Goal: Find specific page/section: Find specific page/section

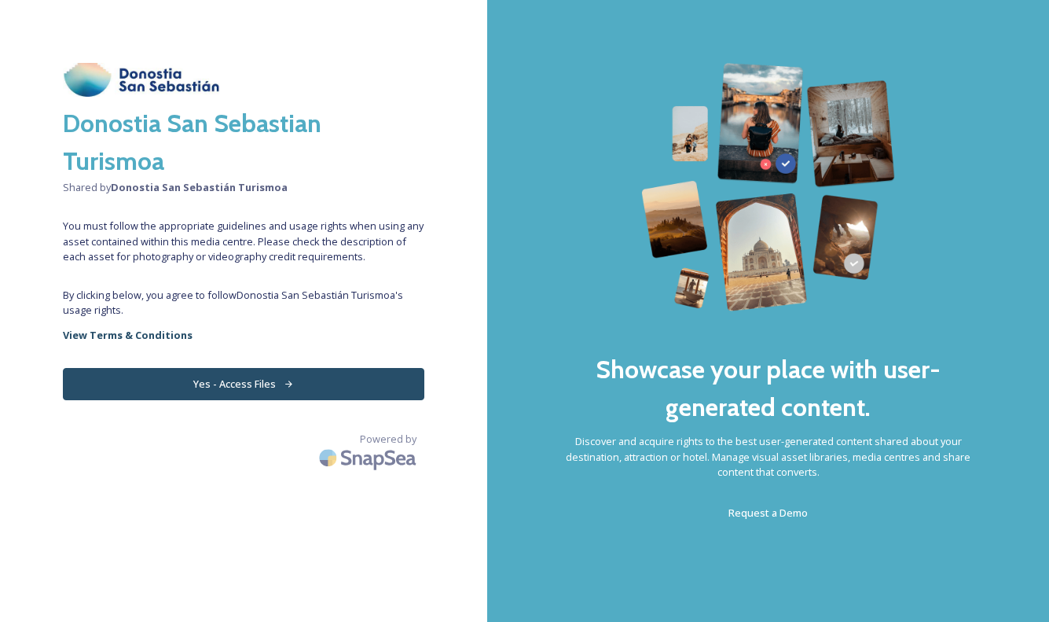
click at [211, 388] on button "Yes - Access Files" at bounding box center [244, 384] width 362 height 32
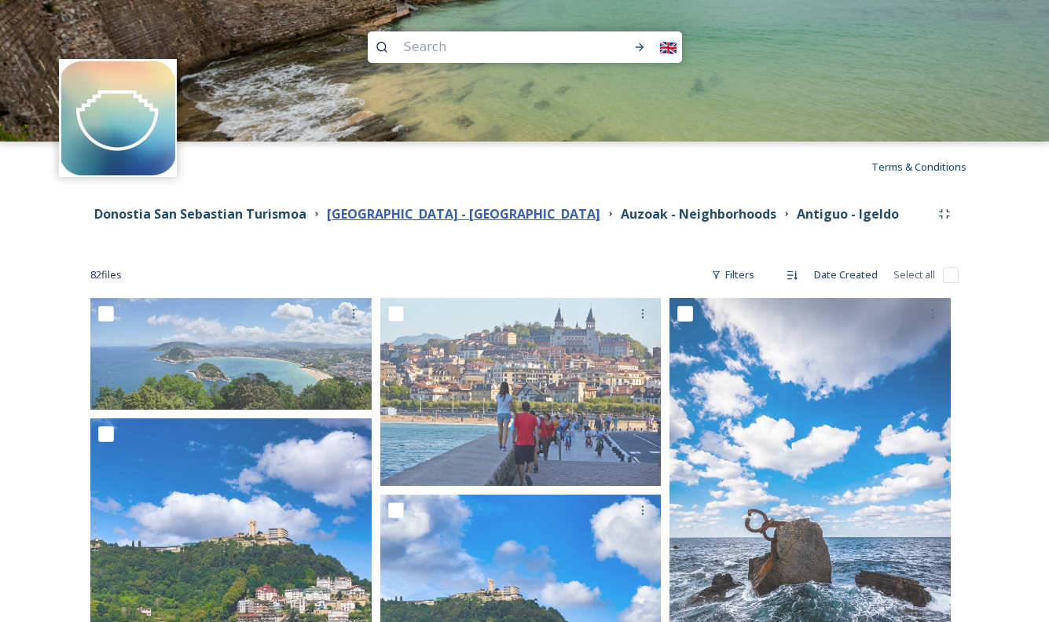
click at [450, 213] on strong "[GEOGRAPHIC_DATA] - [GEOGRAPHIC_DATA]" at bounding box center [464, 213] width 274 height 17
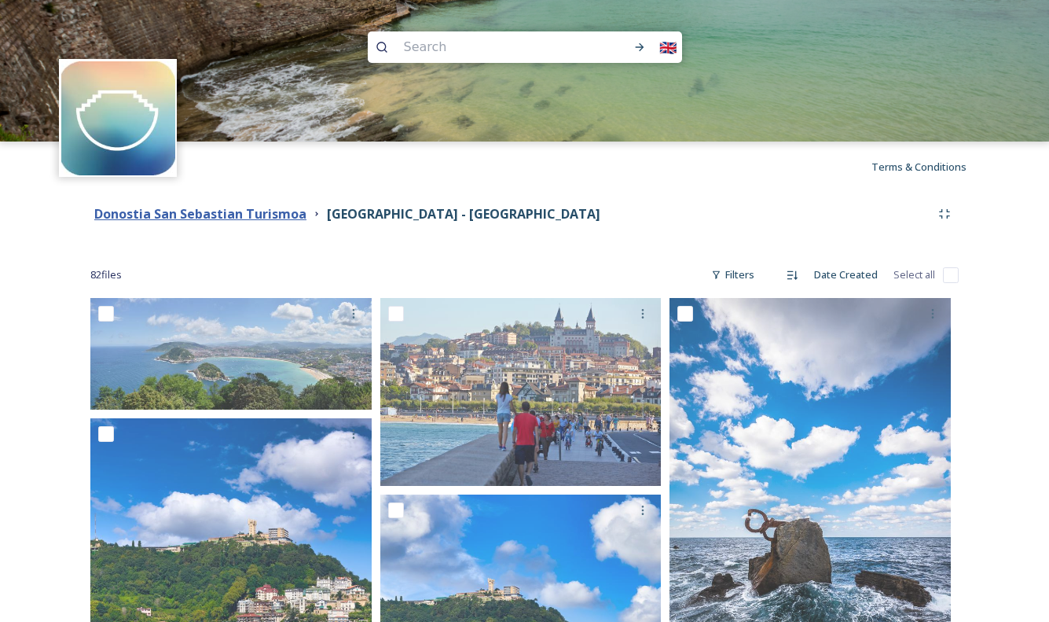
click at [252, 209] on strong "Donostia San Sebastian Turismoa" at bounding box center [200, 213] width 212 height 17
click at [265, 208] on strong "Donostia San Sebastian Turismoa" at bounding box center [200, 213] width 212 height 17
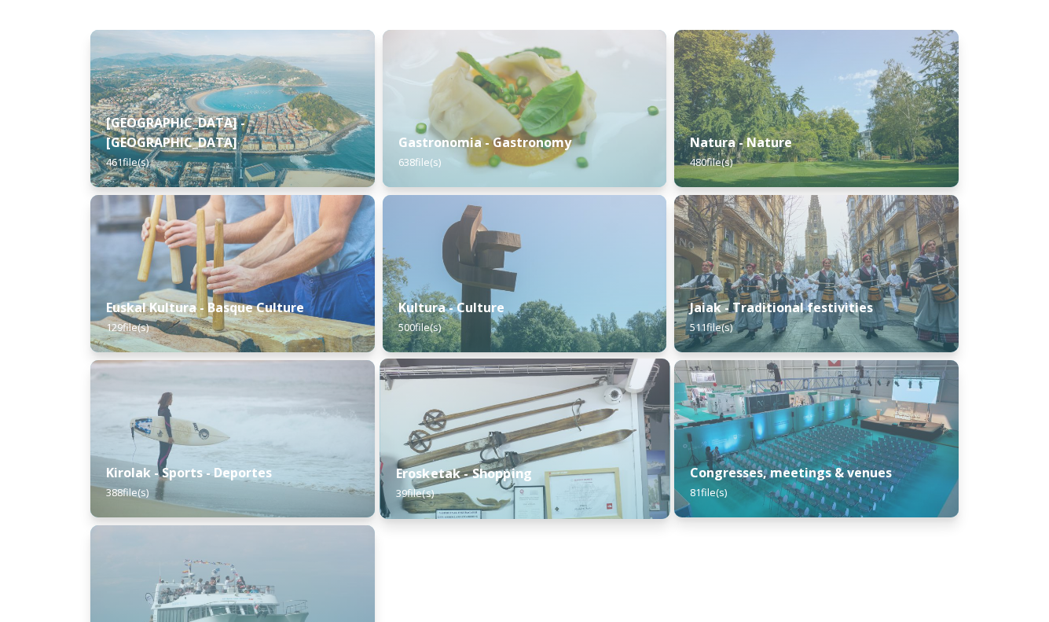
scroll to position [209, 0]
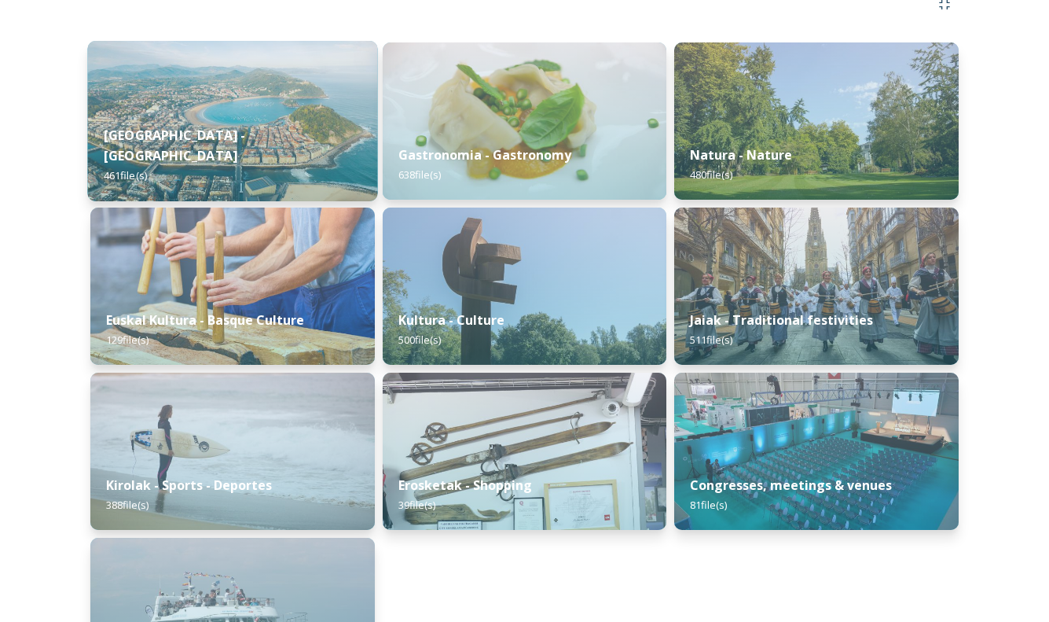
click at [302, 134] on div "[GEOGRAPHIC_DATA] - San Sebastian 461 file(s)" at bounding box center [232, 155] width 290 height 91
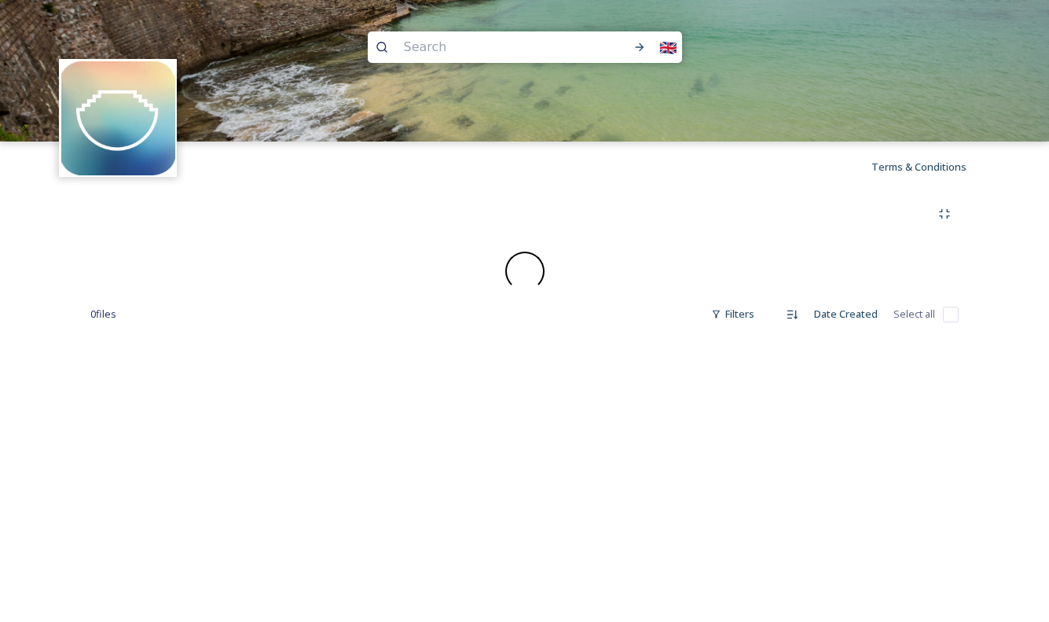
click at [302, 134] on img at bounding box center [524, 70] width 1049 height 141
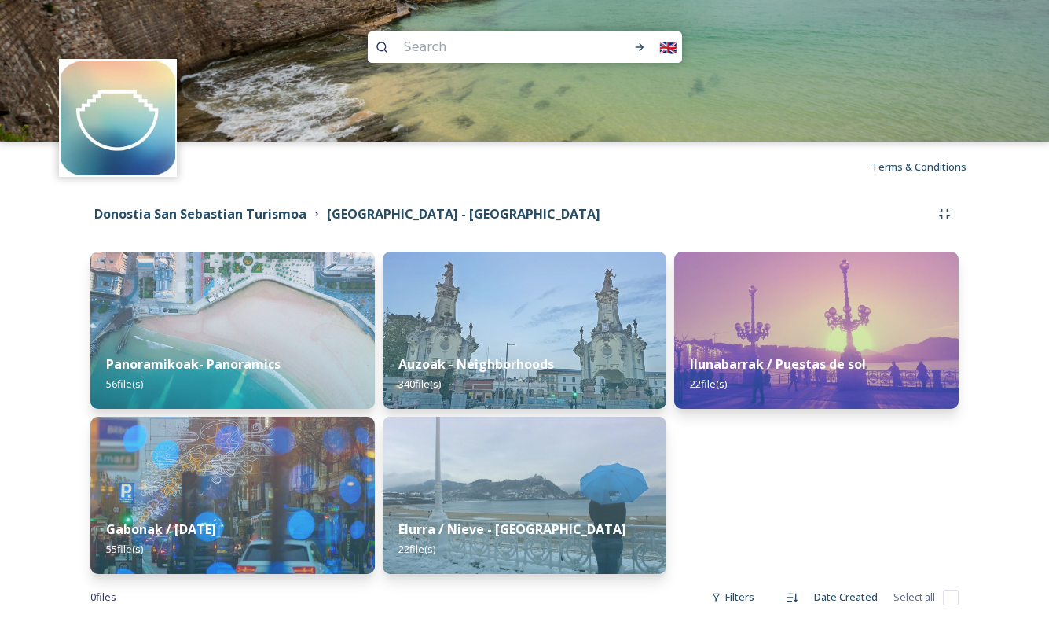
click at [459, 45] on input at bounding box center [496, 47] width 201 height 35
type input "chica"
click at [645, 46] on icon at bounding box center [640, 47] width 13 height 13
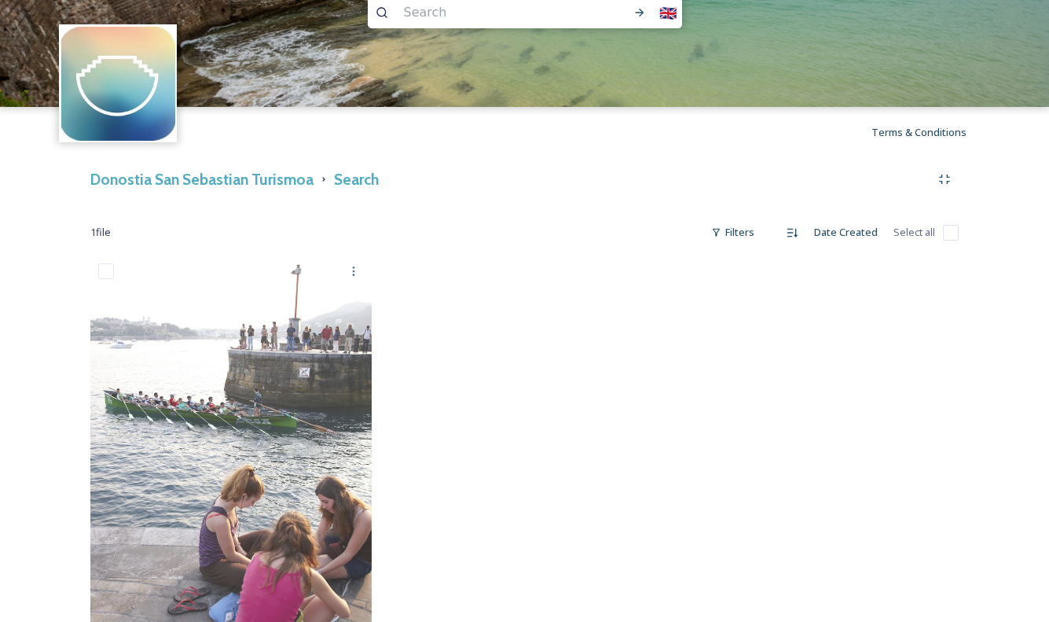
scroll to position [5, 0]
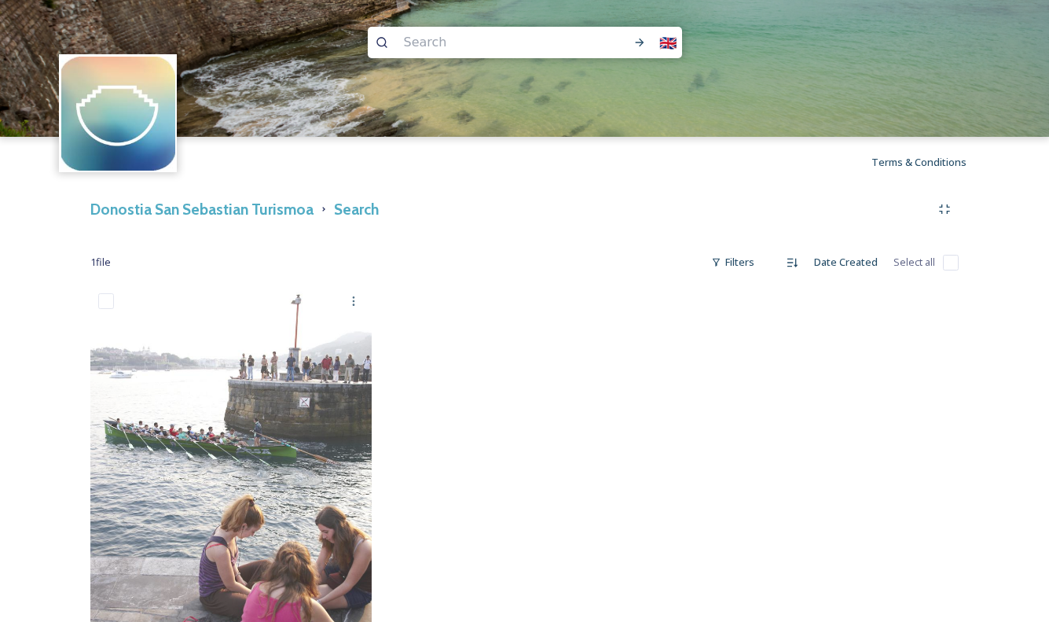
click at [419, 42] on input at bounding box center [496, 42] width 201 height 35
type input "lgrant"
click at [640, 46] on icon at bounding box center [640, 42] width 13 height 13
